Goal: Task Accomplishment & Management: Use online tool/utility

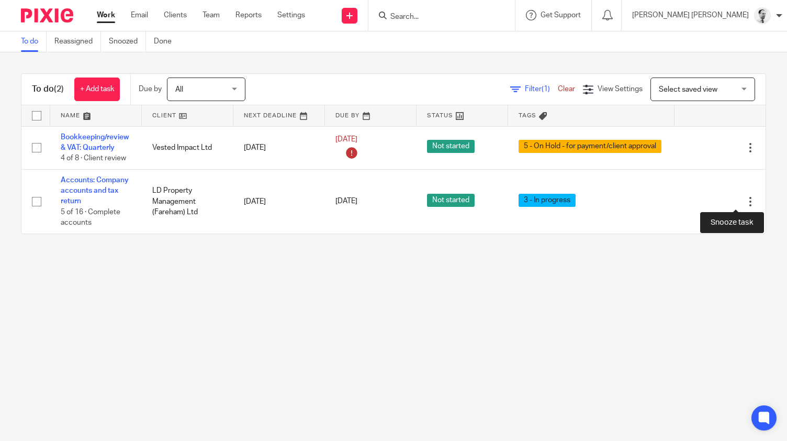
click at [735, 202] on div at bounding box center [732, 201] width 10 height 10
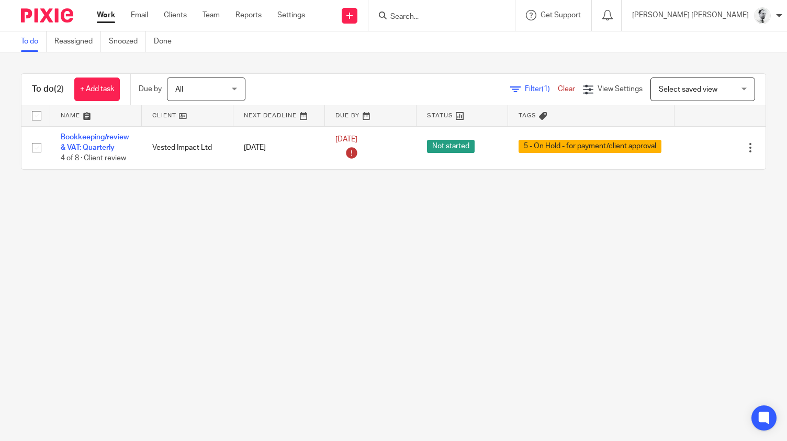
click at [486, 22] on div at bounding box center [441, 15] width 146 height 31
click at [482, 19] on input "Search" at bounding box center [436, 17] width 94 height 9
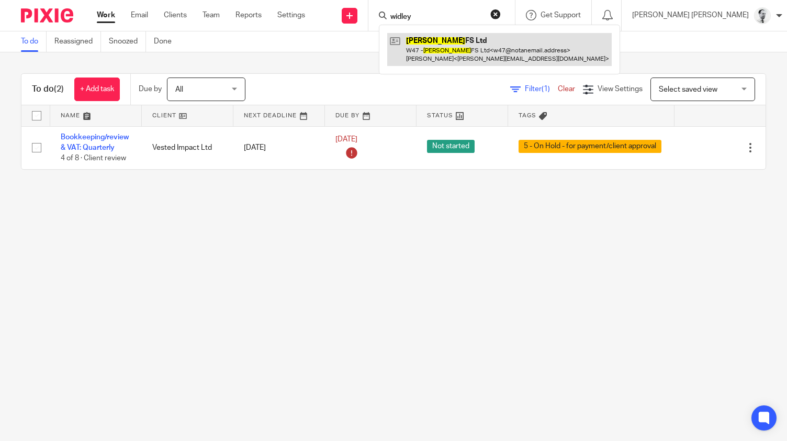
type input "widley"
click at [477, 54] on link at bounding box center [499, 49] width 224 height 32
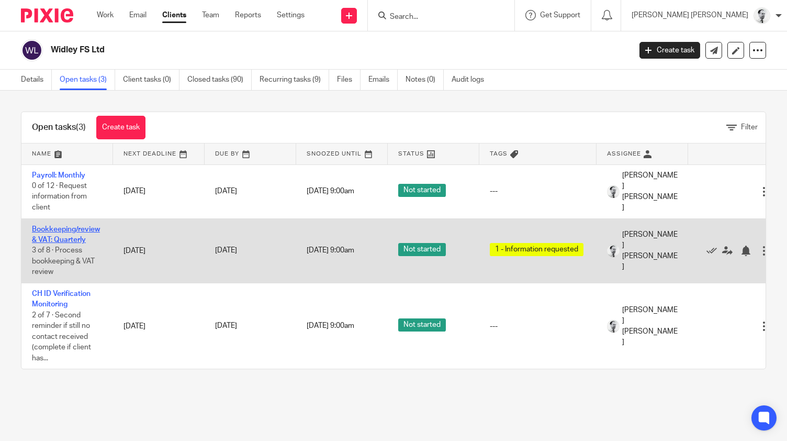
click at [59, 229] on link "Bookkeeping/review & VAT: Quarterly" at bounding box center [66, 235] width 68 height 18
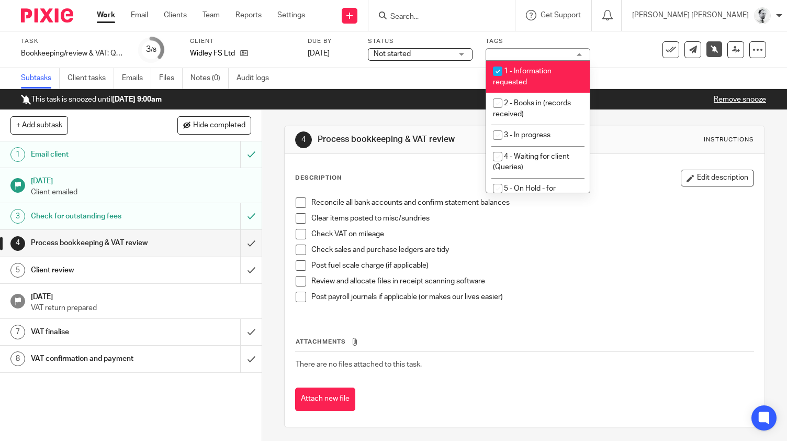
click at [515, 63] on li "1 - Information requested" at bounding box center [538, 77] width 104 height 32
checkbox input "false"
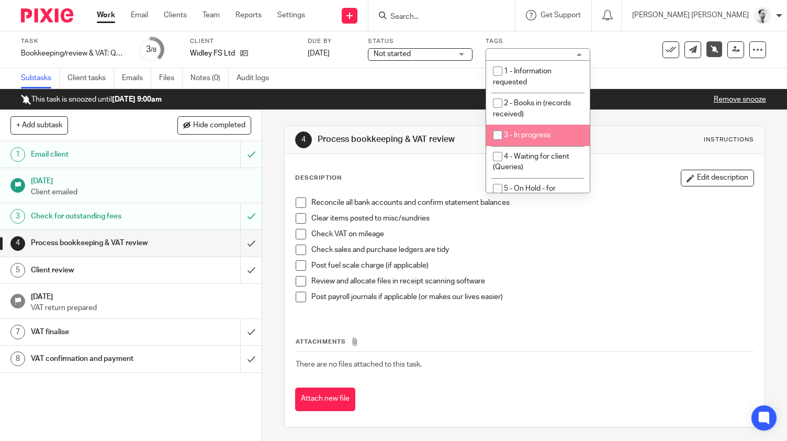
click at [516, 137] on span "3 - In progress" at bounding box center [527, 134] width 47 height 7
checkbox input "true"
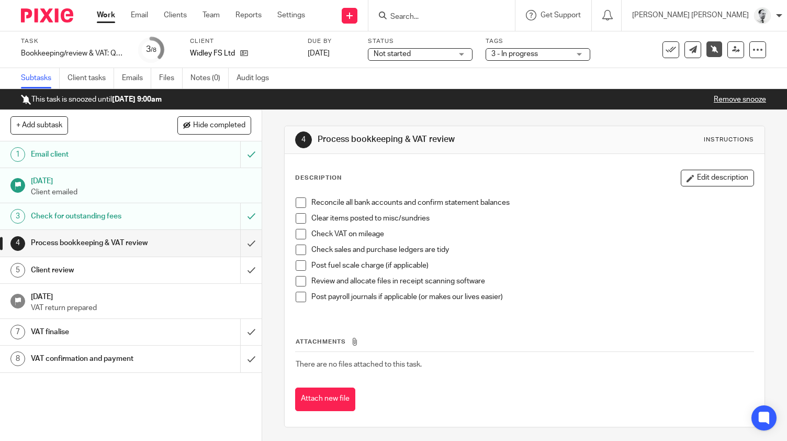
click at [625, 151] on div "4 Process bookkeeping & VAT review Instructions" at bounding box center [525, 140] width 480 height 28
click at [102, 17] on link "Work" at bounding box center [106, 15] width 18 height 10
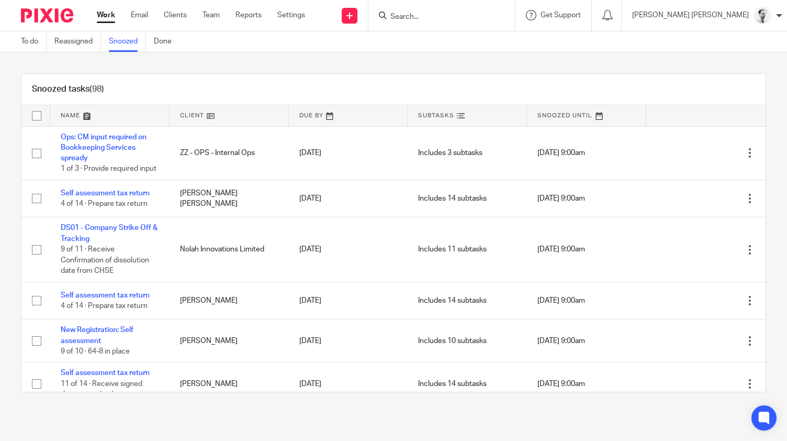
click at [68, 112] on link at bounding box center [109, 115] width 119 height 21
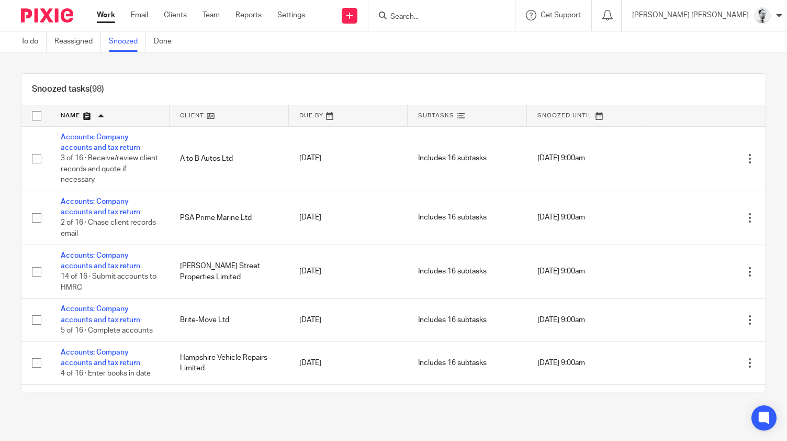
click at [107, 18] on link "Work" at bounding box center [106, 15] width 18 height 10
